Goal: Transaction & Acquisition: Purchase product/service

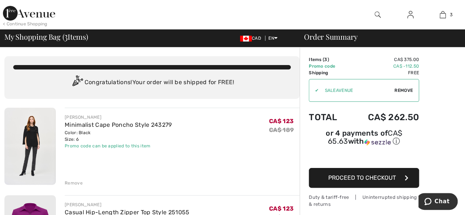
click at [376, 174] on span "Proceed to Checkout" at bounding box center [362, 177] width 68 height 7
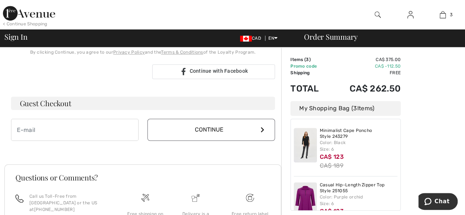
scroll to position [184, 0]
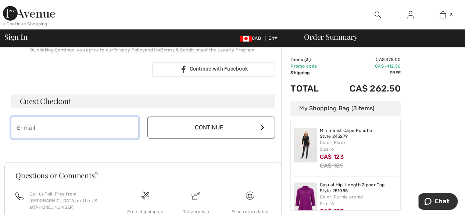
click at [55, 127] on input "email" at bounding box center [74, 127] width 127 height 22
type input "[EMAIL_ADDRESS][DOMAIN_NAME]"
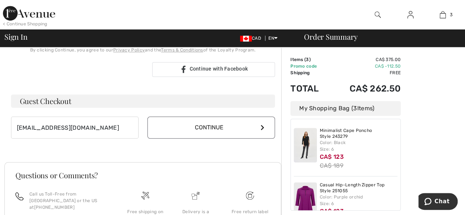
click at [214, 126] on button "Continue" at bounding box center [210, 127] width 127 height 22
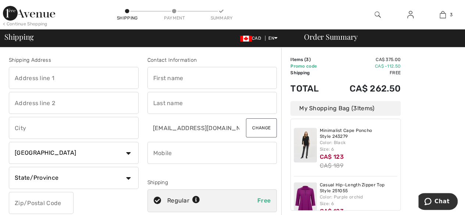
click at [63, 79] on input "text" at bounding box center [74, 78] width 130 height 22
type input "1855A Wyoming Avenue"
type input "Suite 311"
click at [37, 128] on input "text" at bounding box center [74, 128] width 130 height 22
type input "LaSalle"
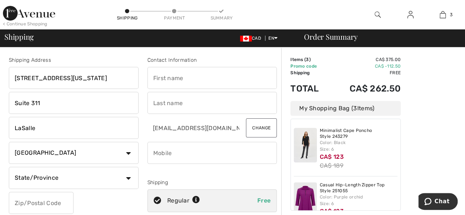
click at [127, 177] on select "State/Province Alberta British Columbia Manitoba New Brunswick Newfoundland and…" at bounding box center [74, 178] width 130 height 22
select select "ON"
click at [9, 167] on select "State/Province Alberta British Columbia Manitoba New Brunswick Newfoundland and…" at bounding box center [74, 178] width 130 height 22
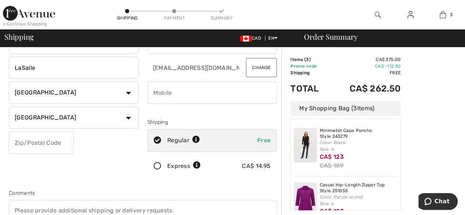
scroll to position [70, 0]
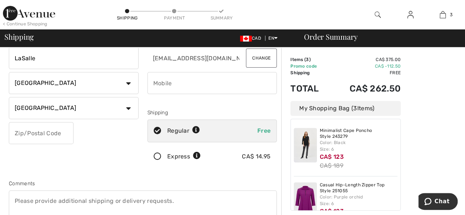
click at [57, 136] on input "text" at bounding box center [41, 133] width 65 height 22
type input "N9H0N8"
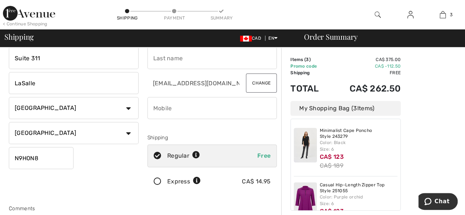
scroll to position [0, 0]
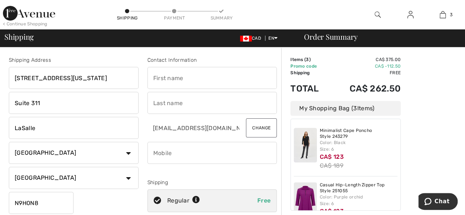
click at [177, 75] on input "text" at bounding box center [212, 78] width 130 height 22
type input "Rhonda"
click at [184, 104] on input "text" at bounding box center [212, 103] width 130 height 22
type input "St John"
click at [177, 151] on input "phone" at bounding box center [212, 153] width 130 height 22
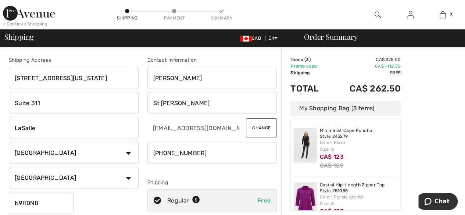
type input "5199961443"
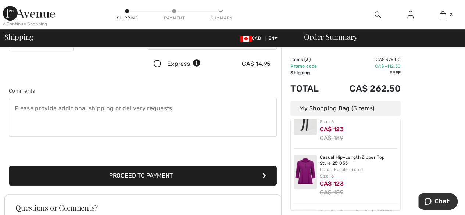
scroll to position [30, 0]
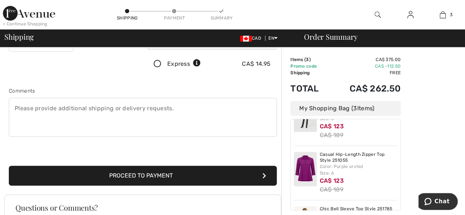
click at [169, 170] on button "Proceed to Payment" at bounding box center [143, 176] width 268 height 20
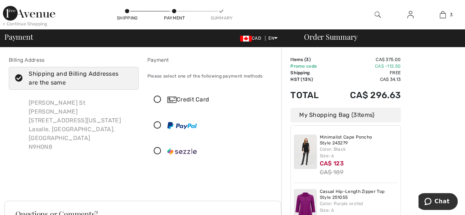
click at [154, 96] on icon at bounding box center [157, 100] width 19 height 8
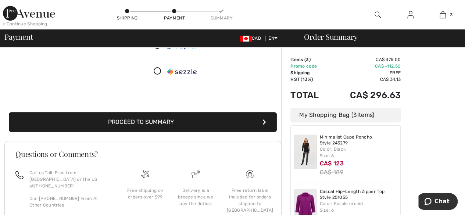
scroll to position [161, 0]
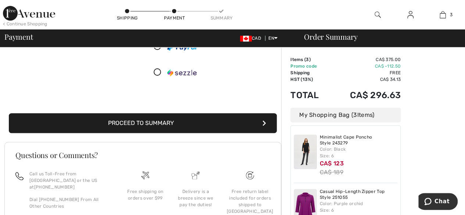
click at [211, 120] on button "Proceed to Summary" at bounding box center [143, 123] width 268 height 20
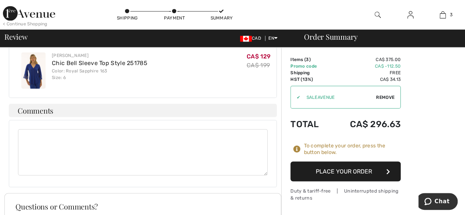
scroll to position [557, 0]
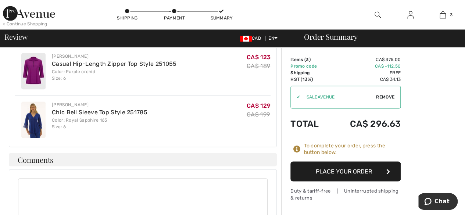
click at [342, 168] on button "Place Your Order" at bounding box center [345, 171] width 110 height 20
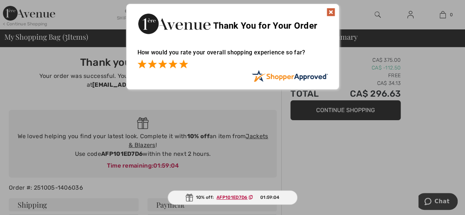
click at [184, 61] on span at bounding box center [183, 63] width 9 height 9
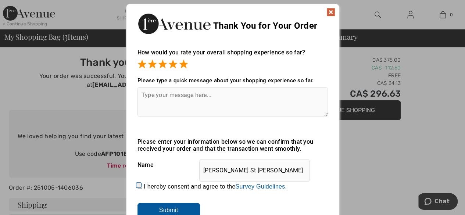
click at [331, 9] on img at bounding box center [330, 12] width 9 height 9
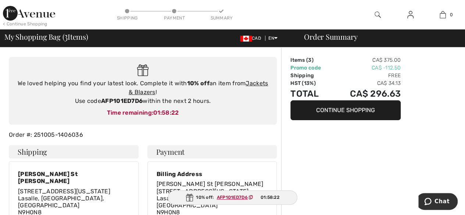
scroll to position [48, 0]
